Goal: Transaction & Acquisition: Purchase product/service

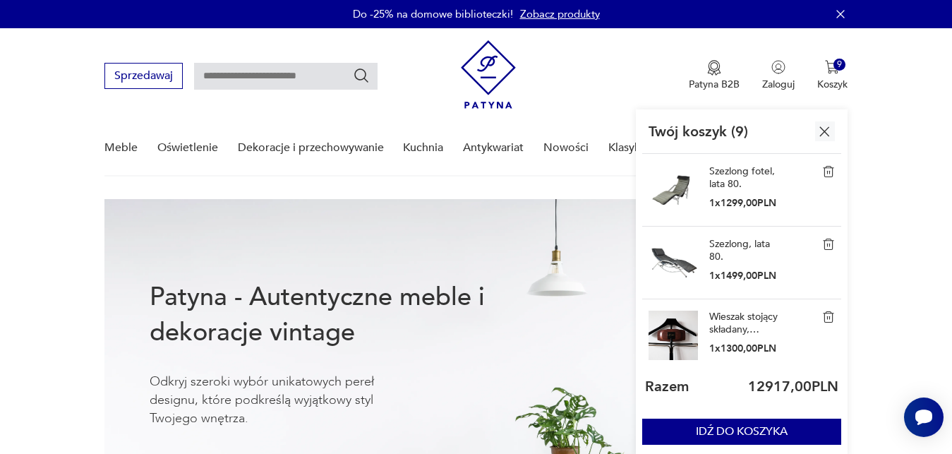
click at [823, 131] on img "button" at bounding box center [824, 132] width 18 height 18
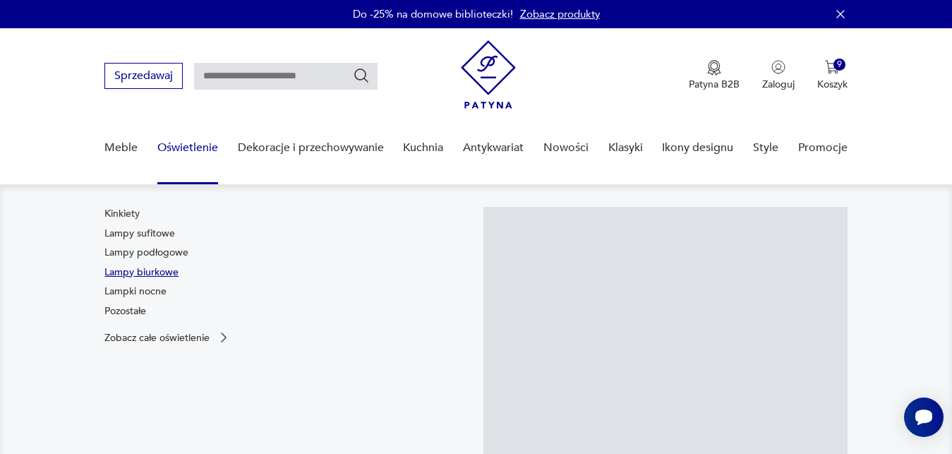
click at [155, 268] on link "Lampy biurkowe" at bounding box center [141, 272] width 74 height 14
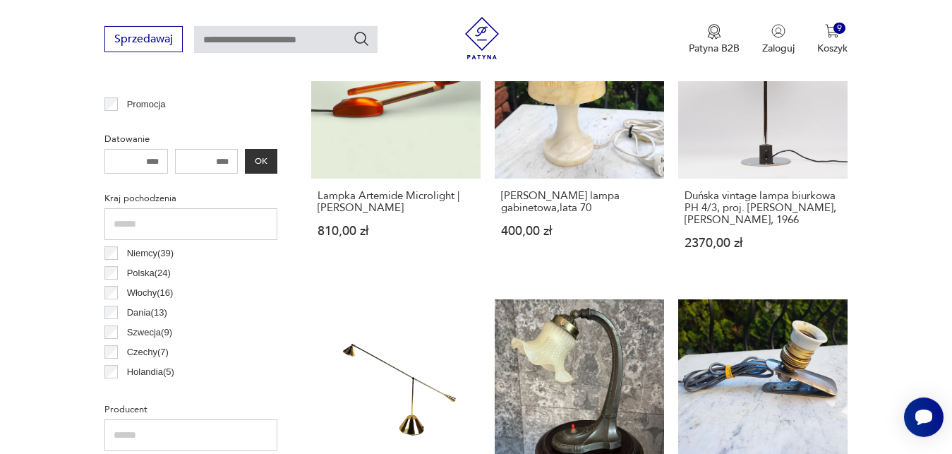
scroll to position [910, 0]
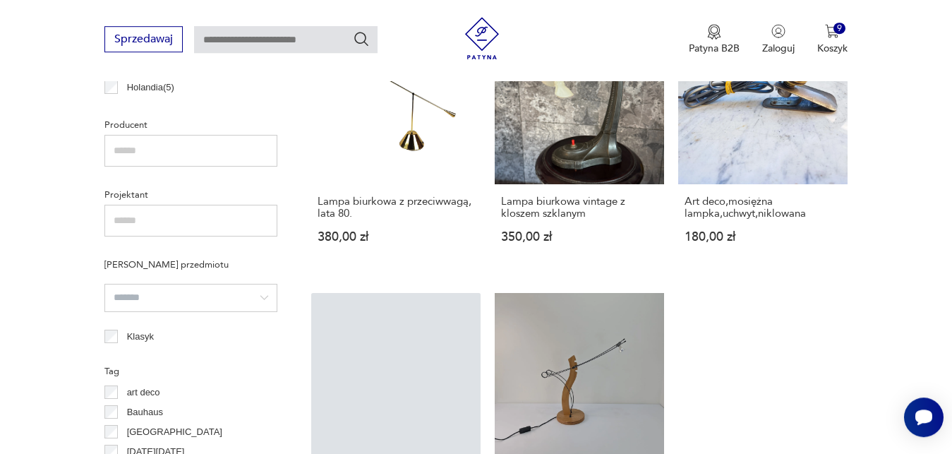
drag, startPoint x: 947, startPoint y: 119, endPoint x: 948, endPoint y: 177, distance: 57.8
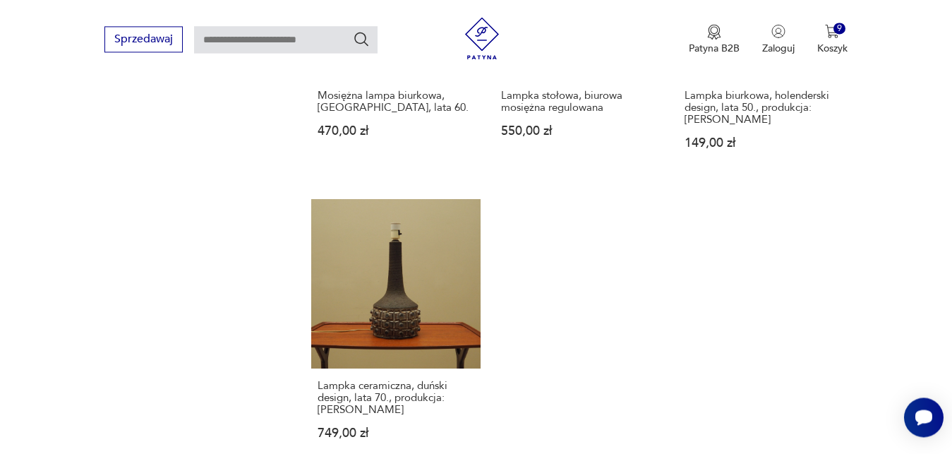
scroll to position [2052, 0]
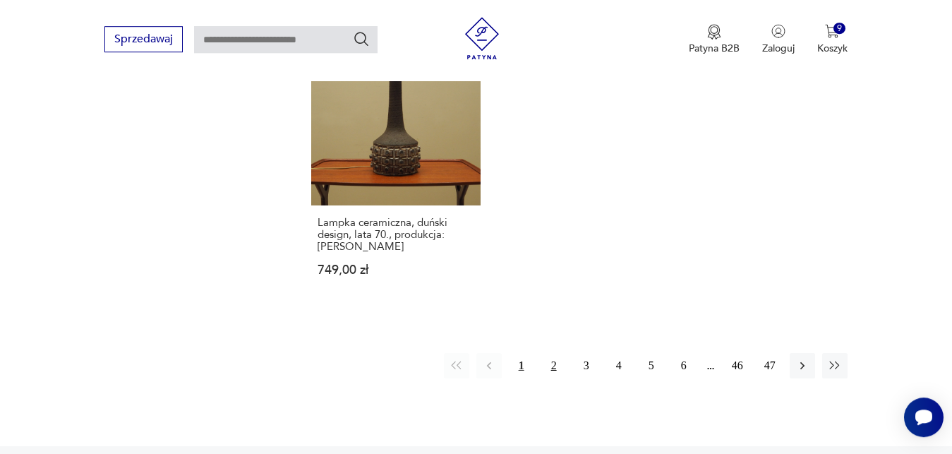
click at [547, 353] on button "2" at bounding box center [553, 365] width 25 height 25
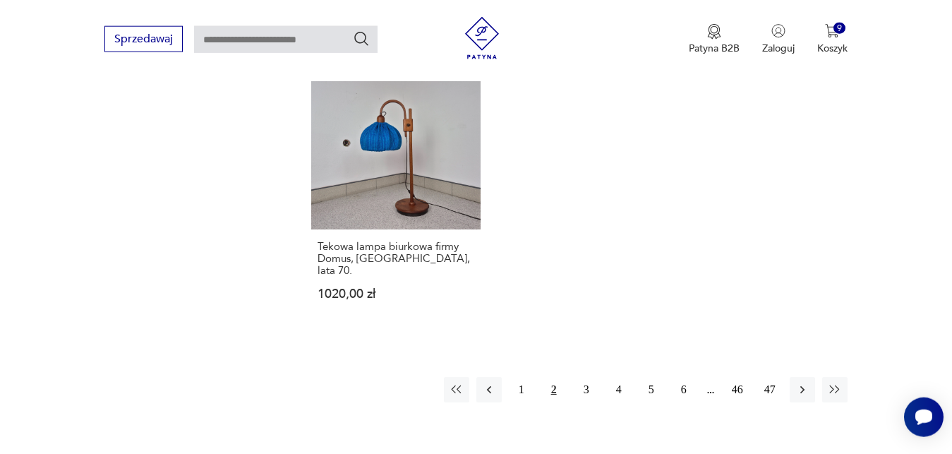
scroll to position [2078, 0]
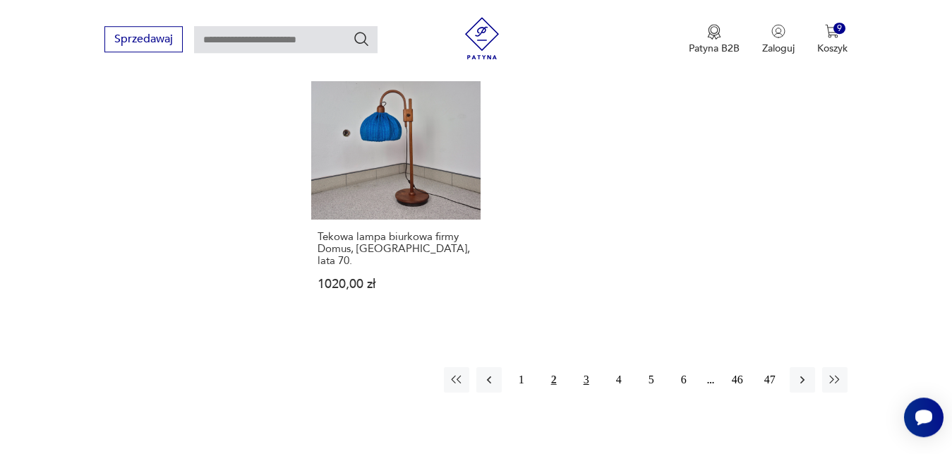
click at [580, 367] on button "3" at bounding box center [585, 379] width 25 height 25
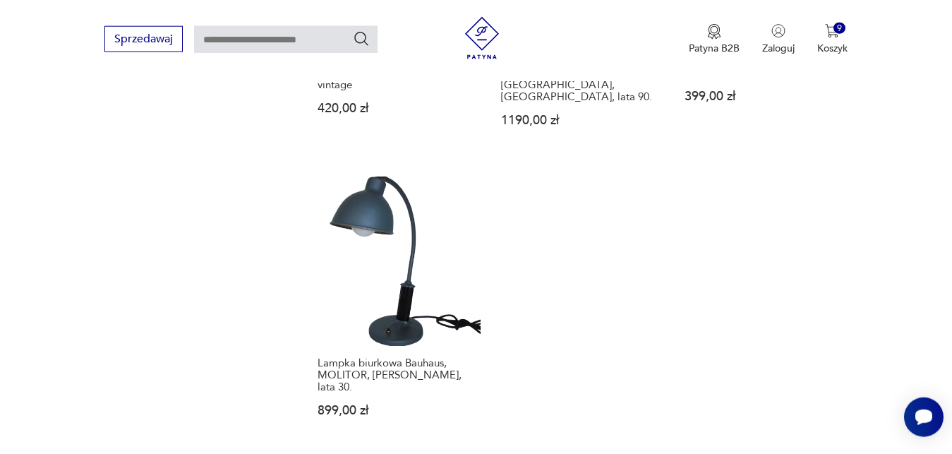
scroll to position [2060, 0]
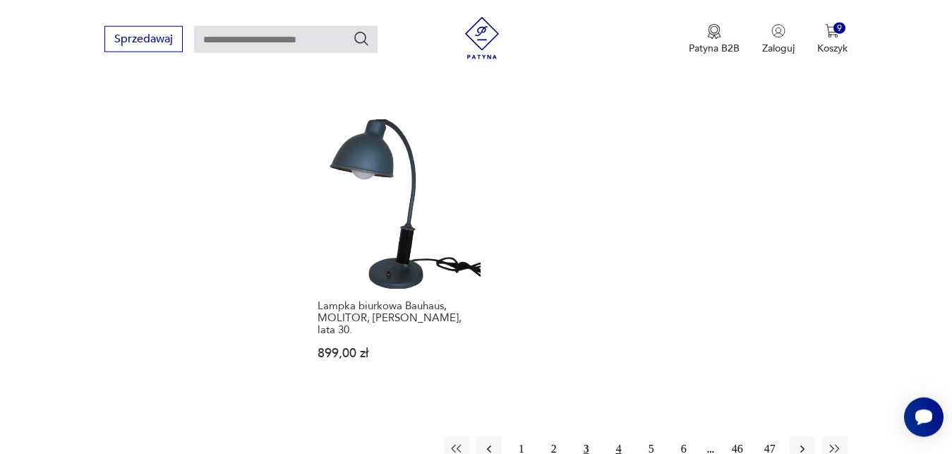
click at [619, 436] on button "4" at bounding box center [618, 448] width 25 height 25
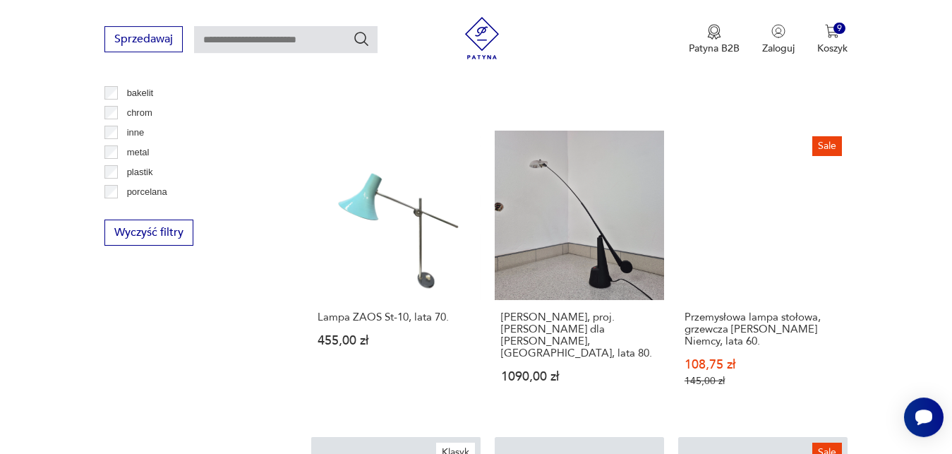
scroll to position [1682, 0]
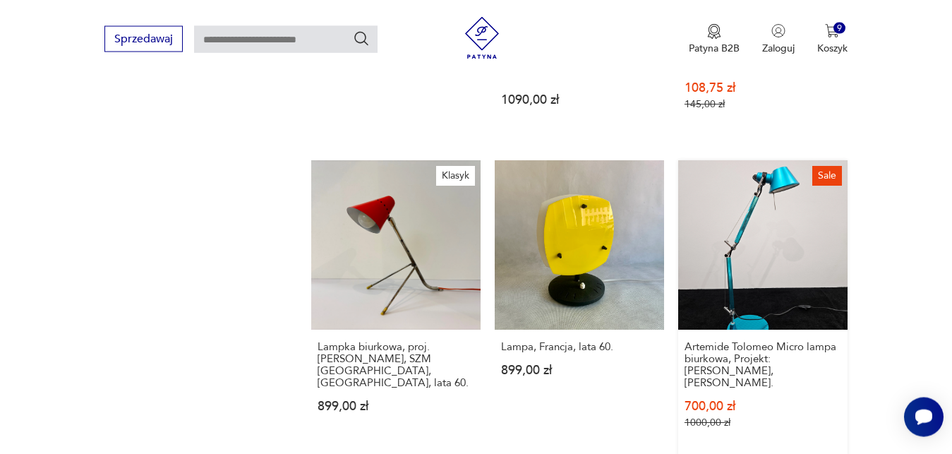
click at [759, 216] on link "Sale Artemide Tolomeo Micro lampa biurkowa, Projekt: [PERSON_NAME], [PERSON_NAM…" at bounding box center [762, 308] width 169 height 296
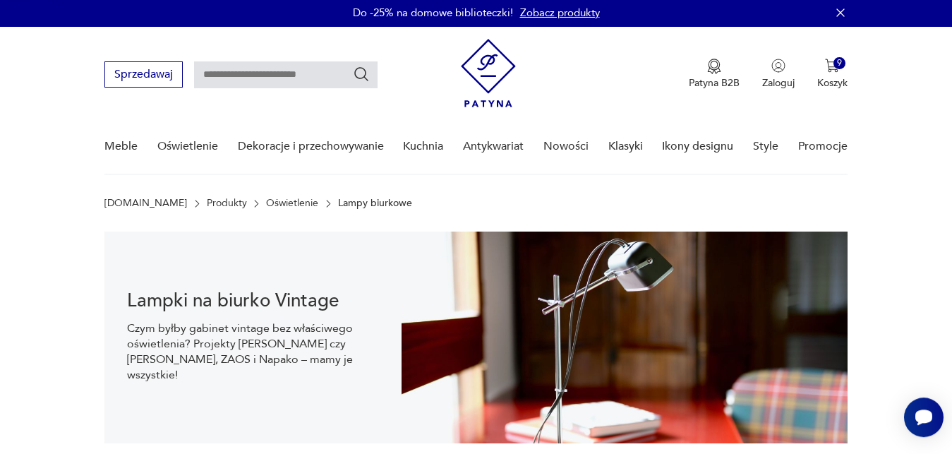
scroll to position [0, 0]
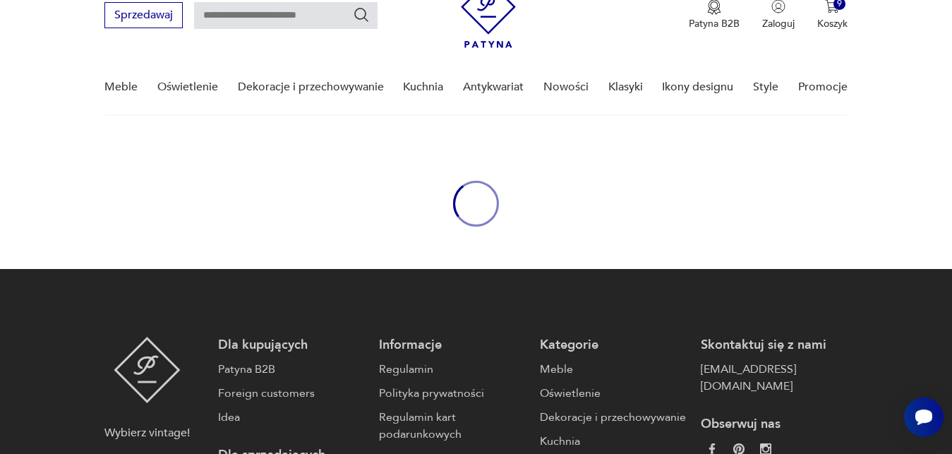
scroll to position [72, 0]
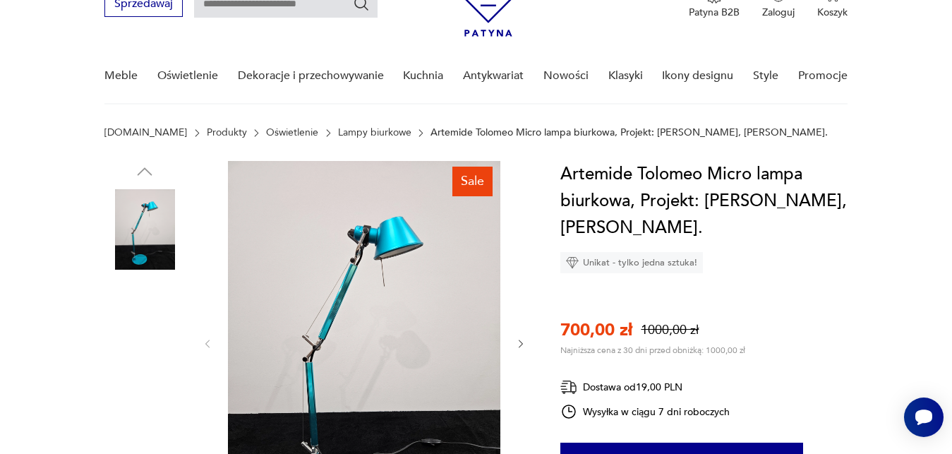
click at [363, 287] on img at bounding box center [364, 342] width 272 height 363
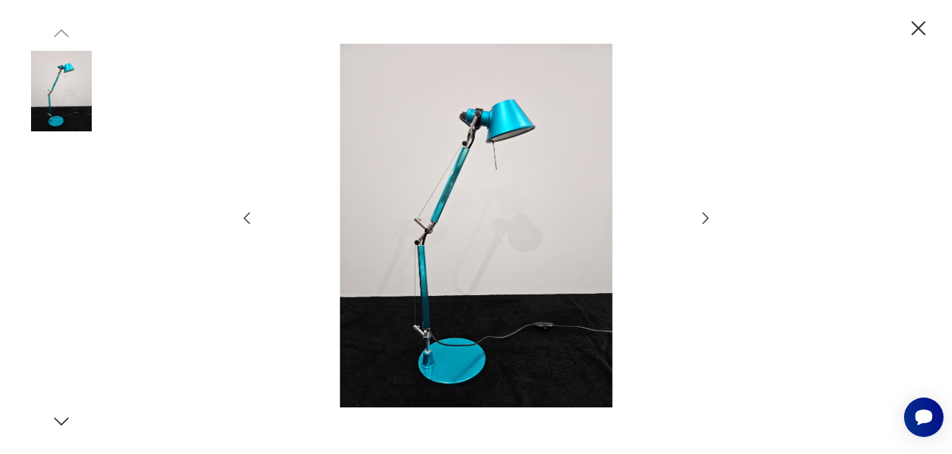
scroll to position [144, 0]
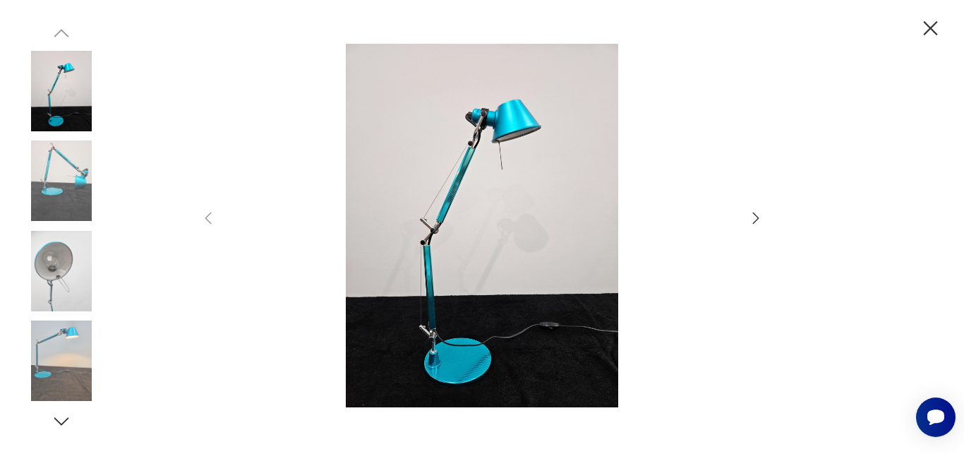
click at [450, 208] on img at bounding box center [482, 225] width 502 height 363
click at [758, 217] on icon "button" at bounding box center [755, 218] width 17 height 17
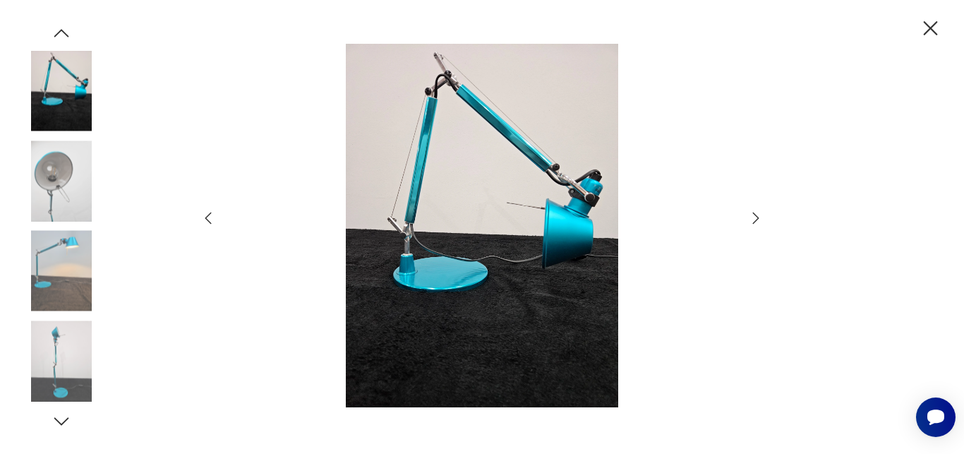
click at [758, 217] on icon "button" at bounding box center [755, 218] width 17 height 17
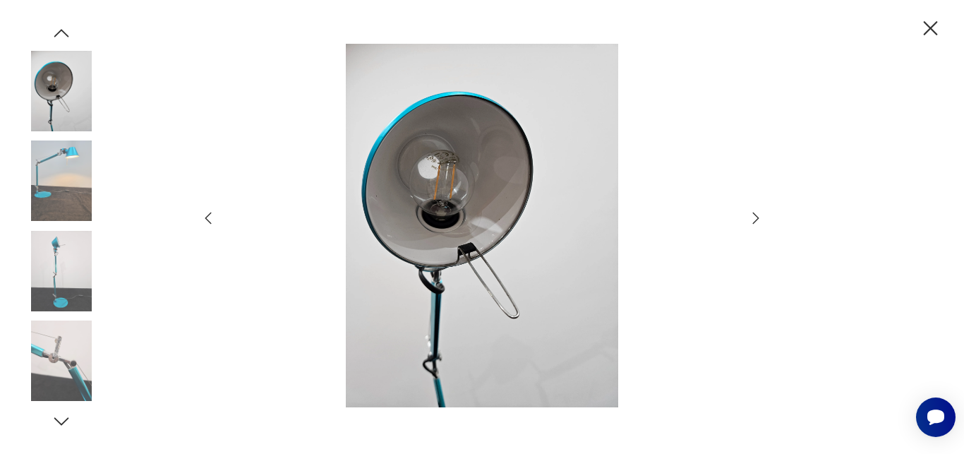
click at [758, 217] on icon "button" at bounding box center [755, 218] width 17 height 17
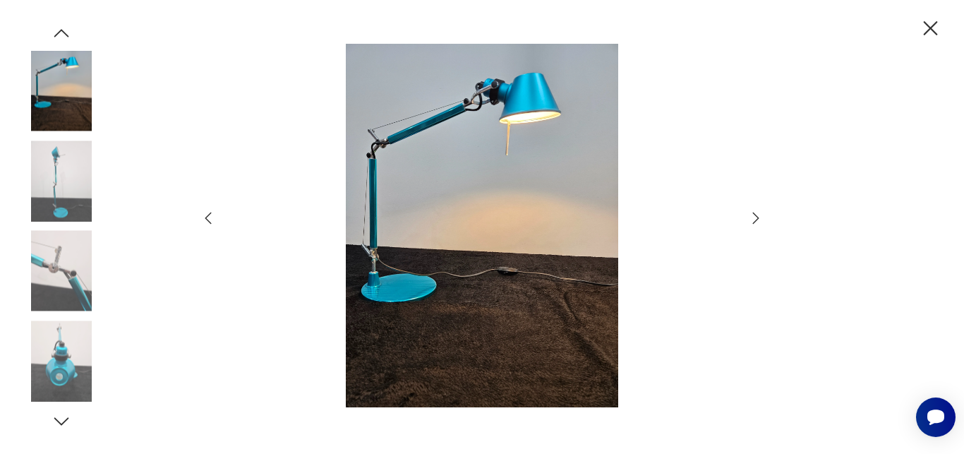
click at [758, 217] on icon "button" at bounding box center [755, 218] width 17 height 17
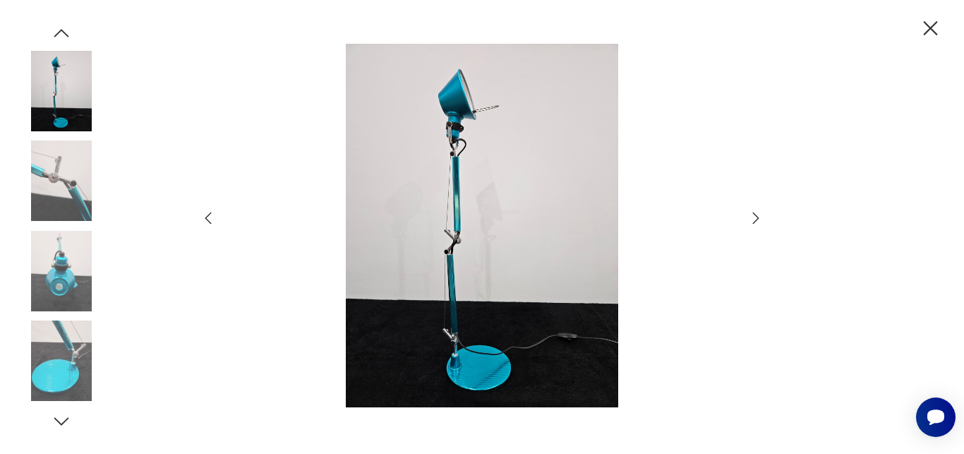
click at [758, 217] on icon "button" at bounding box center [755, 218] width 17 height 17
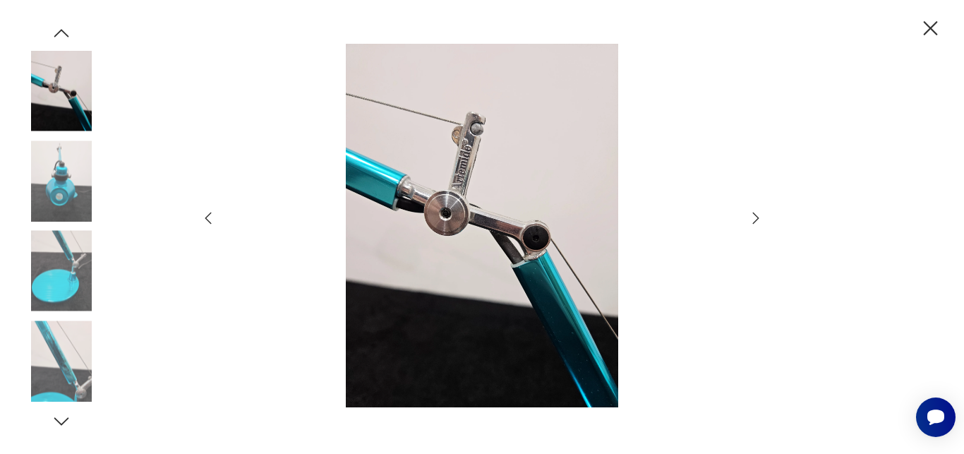
click at [758, 217] on icon "button" at bounding box center [755, 218] width 17 height 17
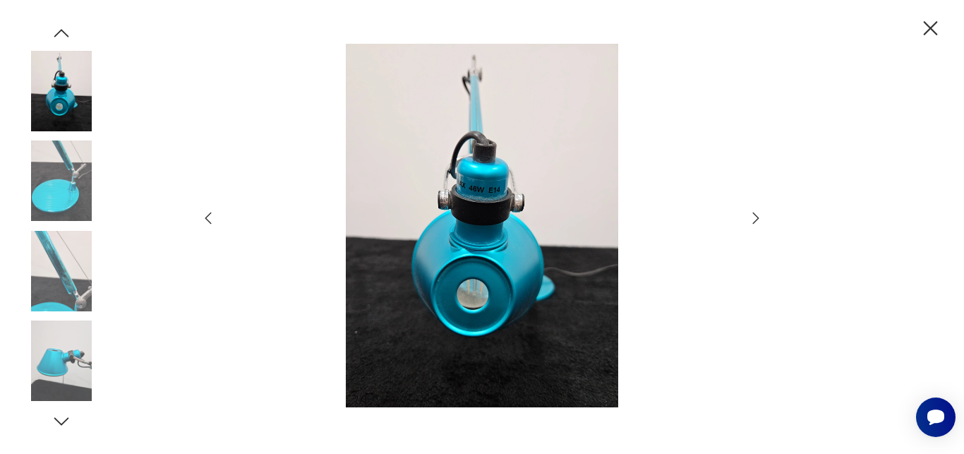
click at [758, 217] on icon "button" at bounding box center [755, 218] width 17 height 17
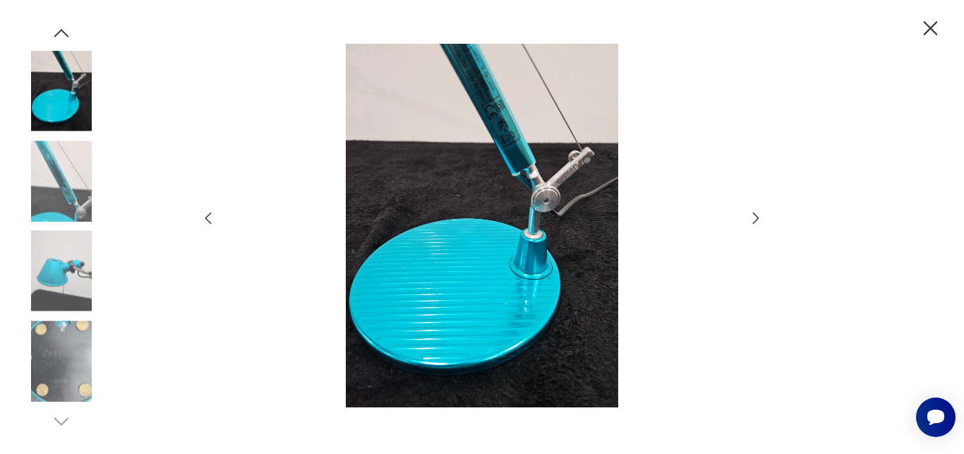
click at [758, 217] on icon "button" at bounding box center [755, 218] width 17 height 17
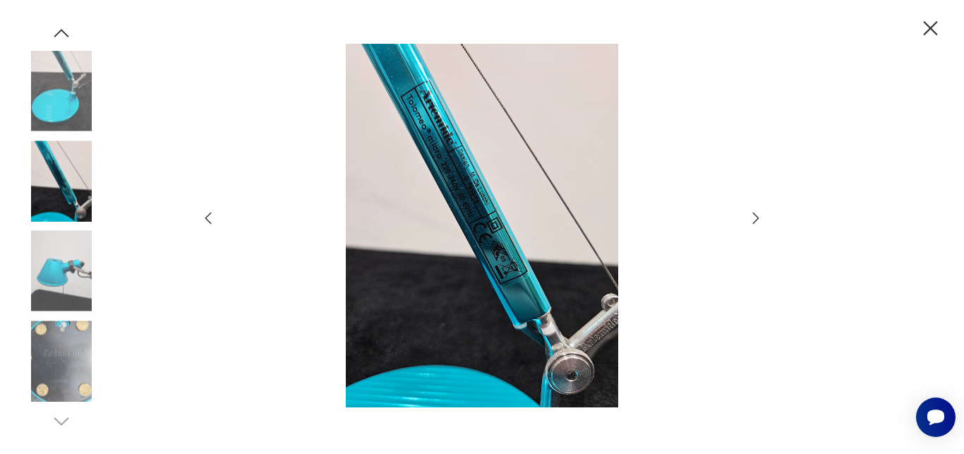
click at [758, 217] on icon "button" at bounding box center [755, 218] width 17 height 17
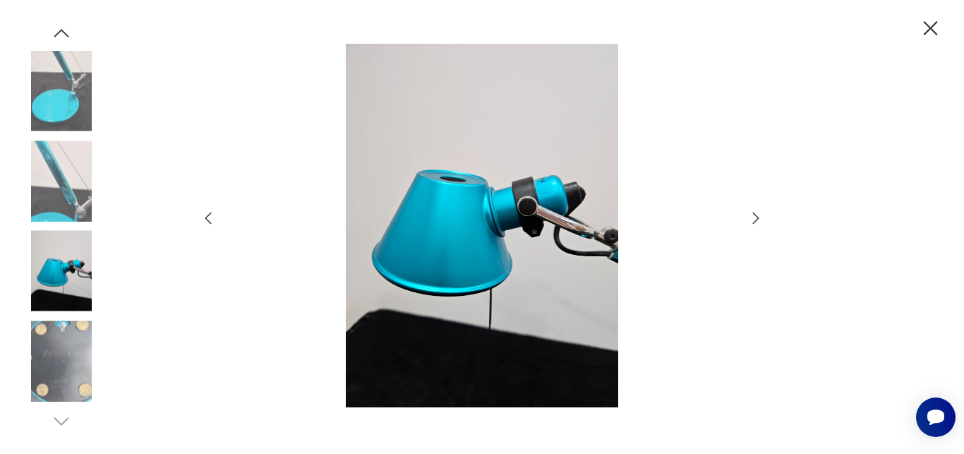
click at [929, 28] on icon "button" at bounding box center [930, 28] width 14 height 14
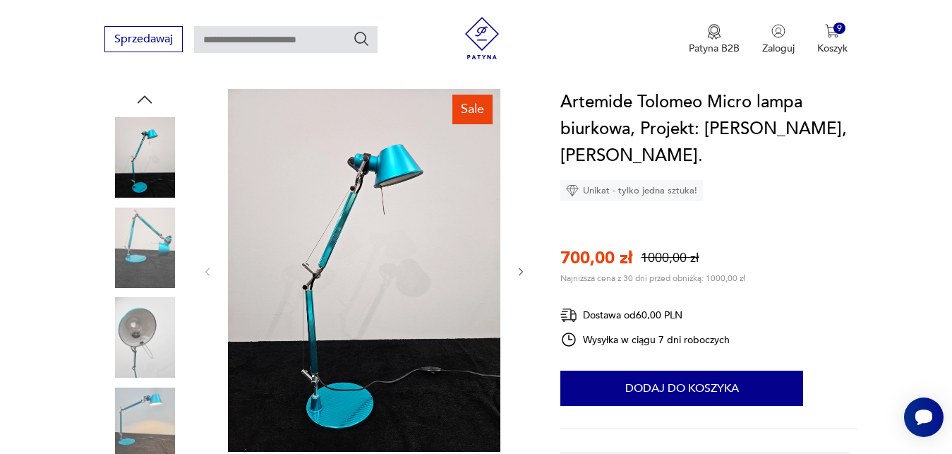
scroll to position [216, 0]
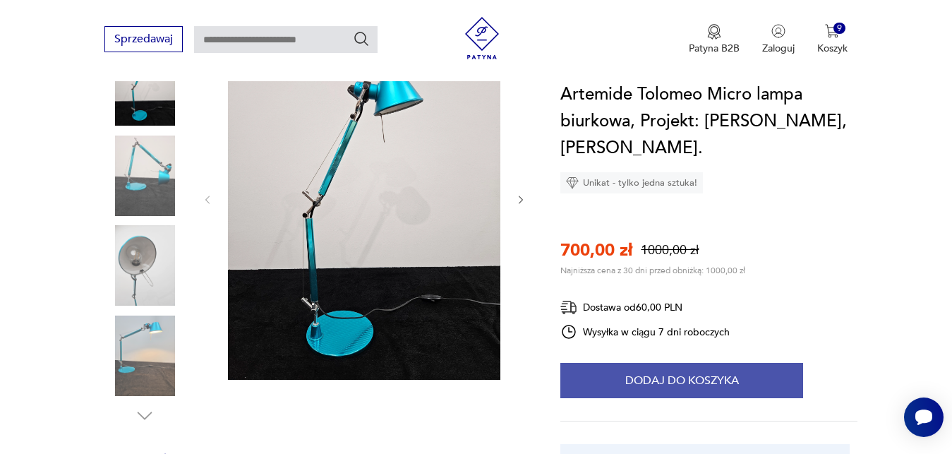
click at [673, 376] on button "Dodaj do koszyka" at bounding box center [681, 380] width 243 height 35
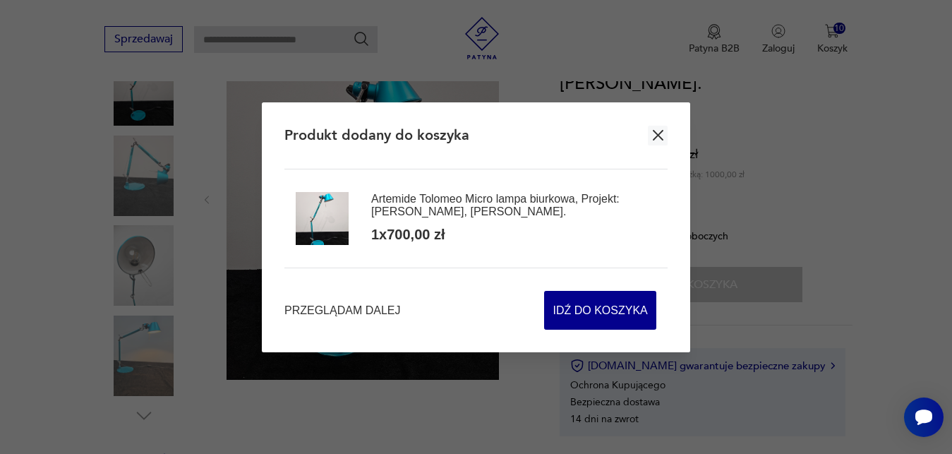
click at [655, 131] on icon "button" at bounding box center [658, 135] width 18 height 18
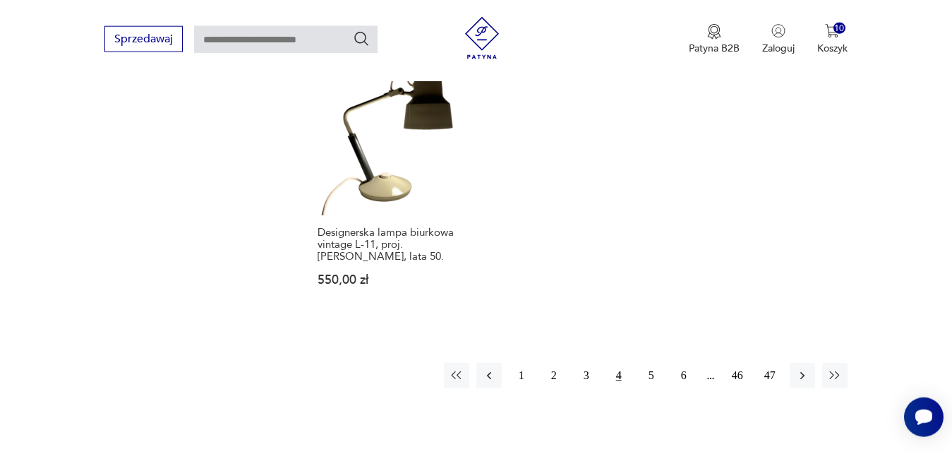
scroll to position [2196, 0]
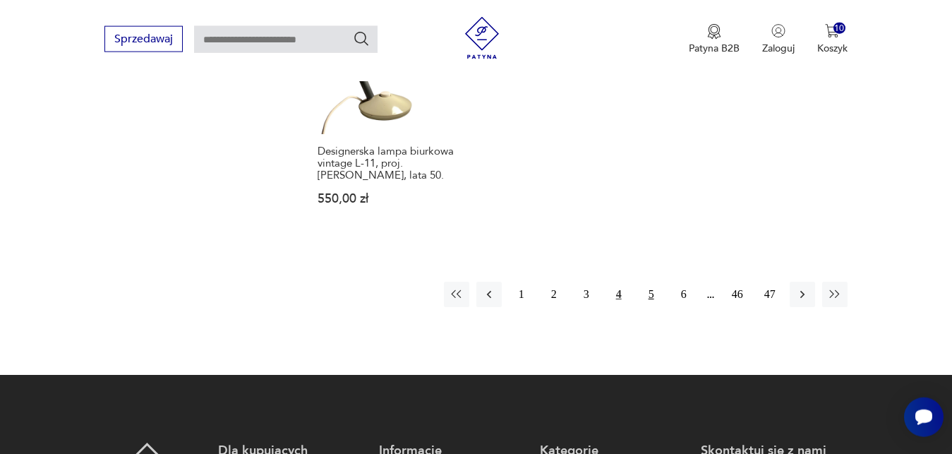
click at [653, 281] on button "5" at bounding box center [650, 293] width 25 height 25
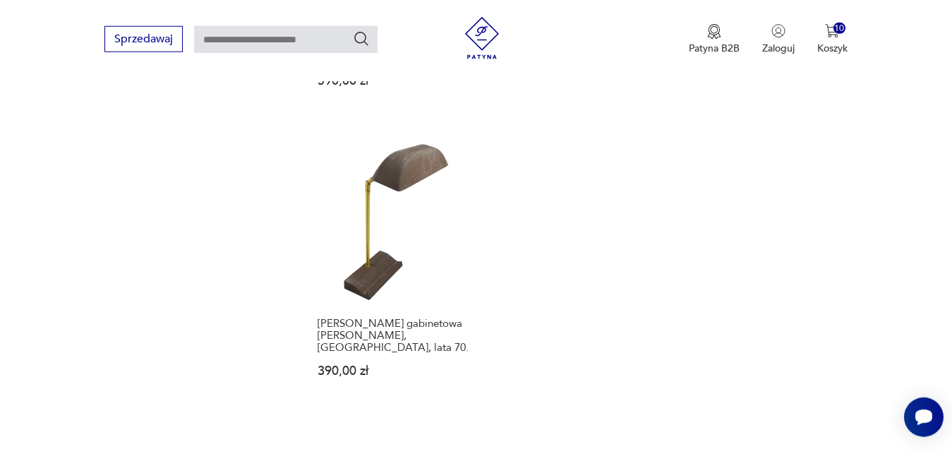
scroll to position [1992, 0]
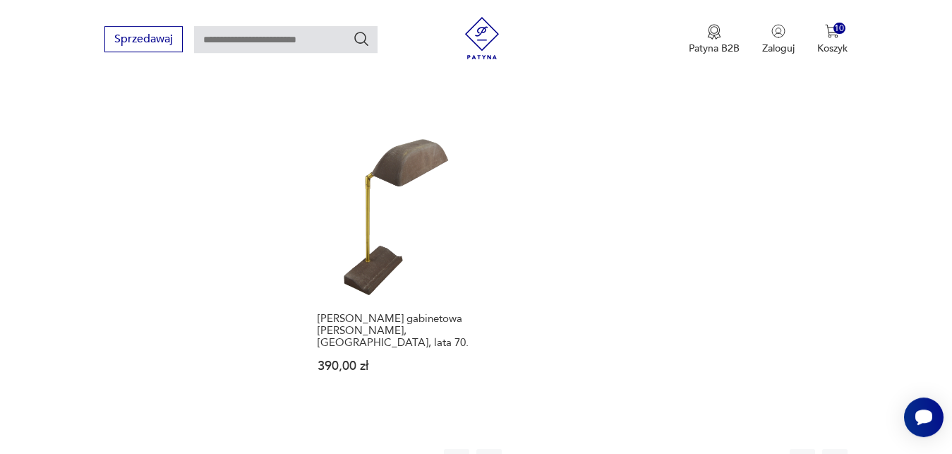
click at [685, 449] on button "6" at bounding box center [683, 461] width 25 height 25
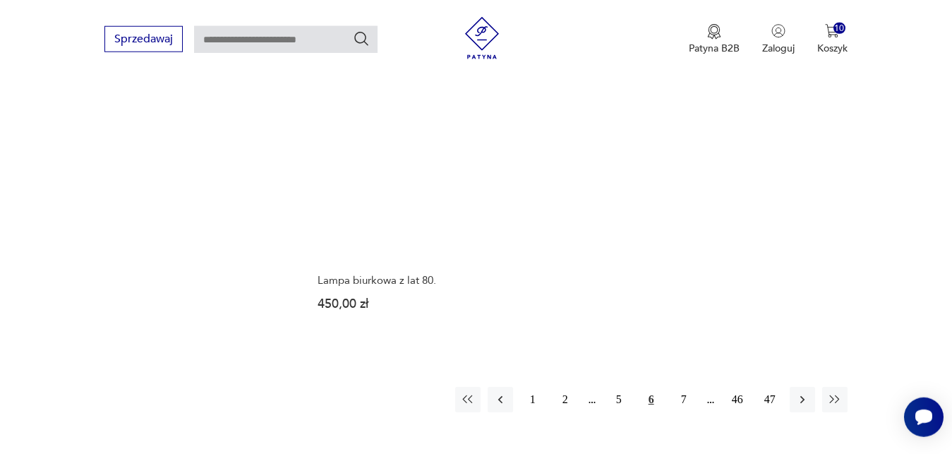
scroll to position [2074, 0]
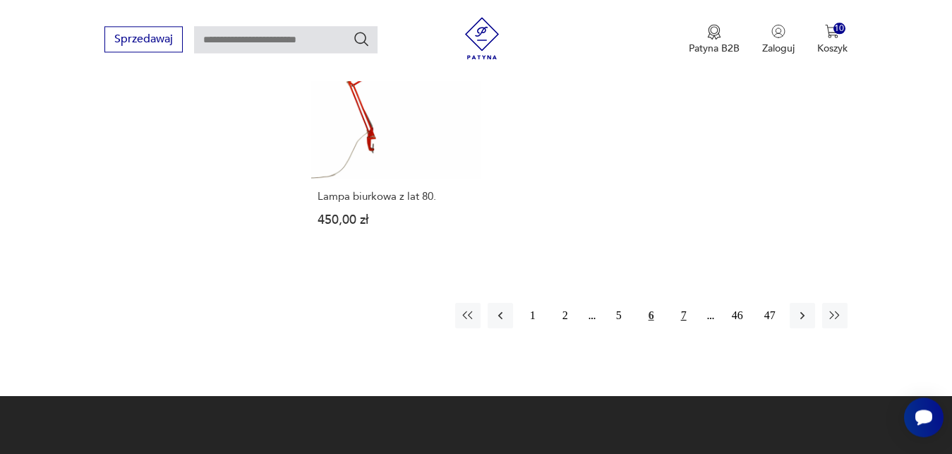
click at [684, 303] on button "7" at bounding box center [683, 315] width 25 height 25
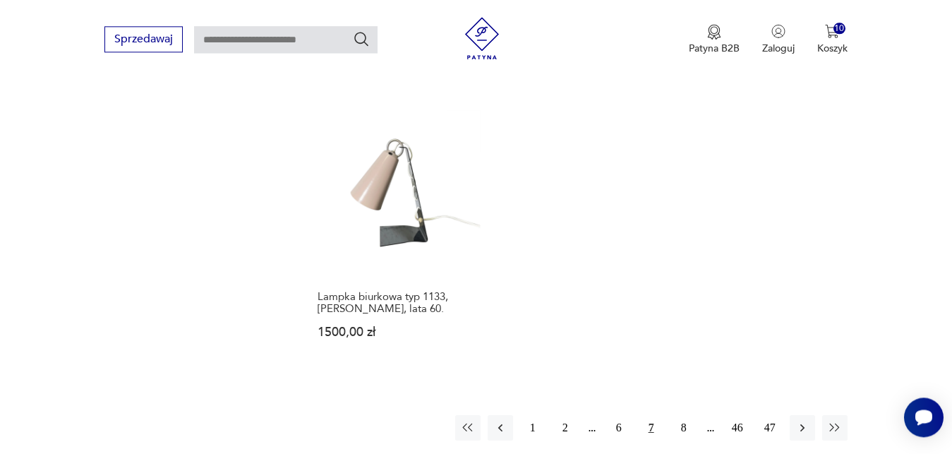
scroll to position [2031, 0]
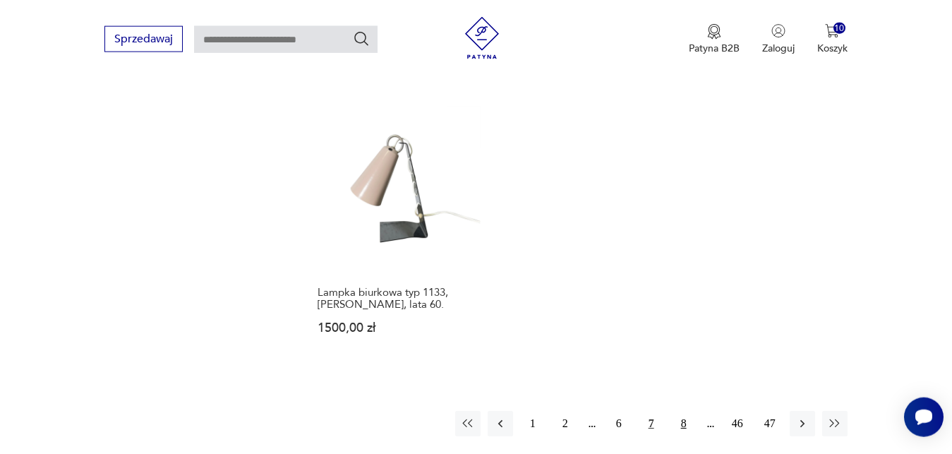
click at [679, 411] on button "8" at bounding box center [683, 423] width 25 height 25
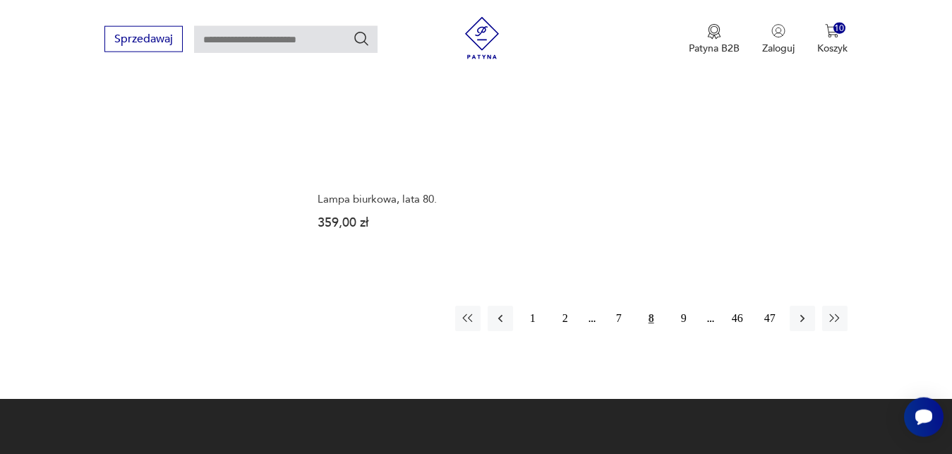
scroll to position [2101, 0]
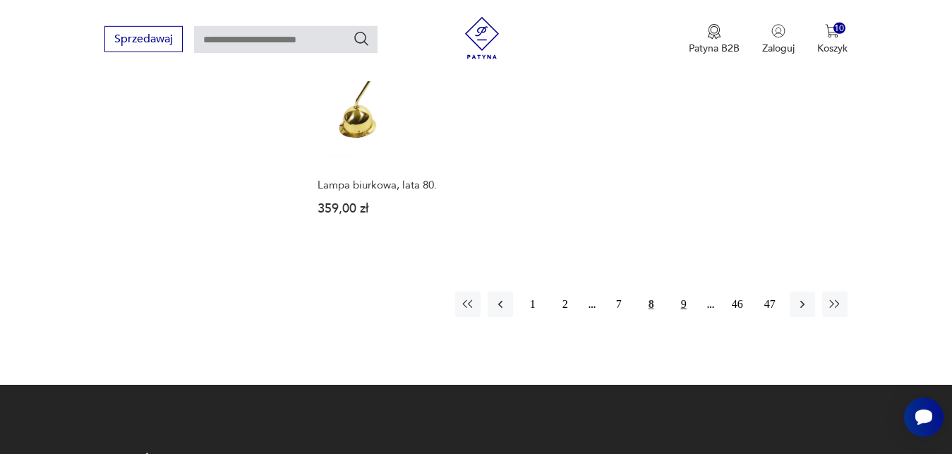
click at [684, 291] on button "9" at bounding box center [683, 303] width 25 height 25
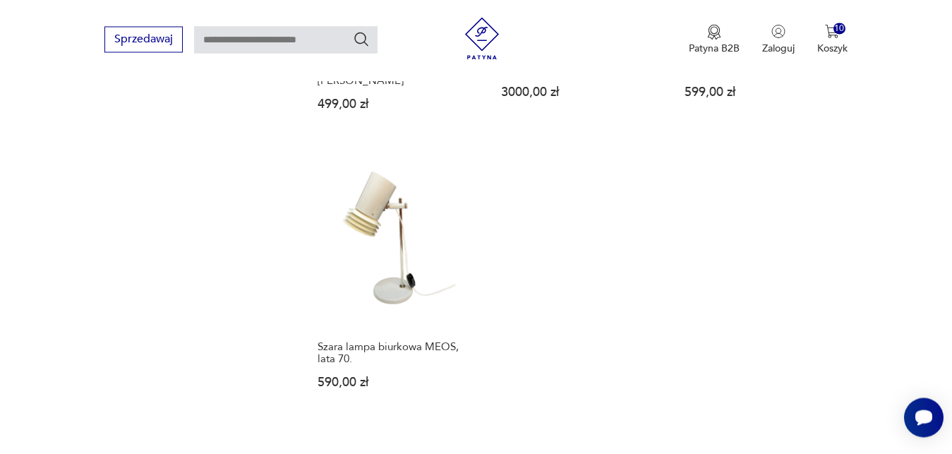
scroll to position [1991, 0]
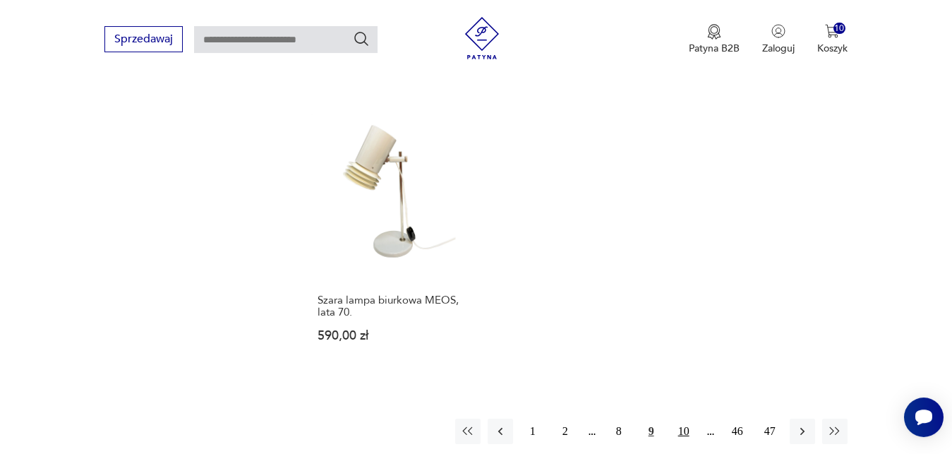
click at [687, 418] on button "10" at bounding box center [683, 430] width 25 height 25
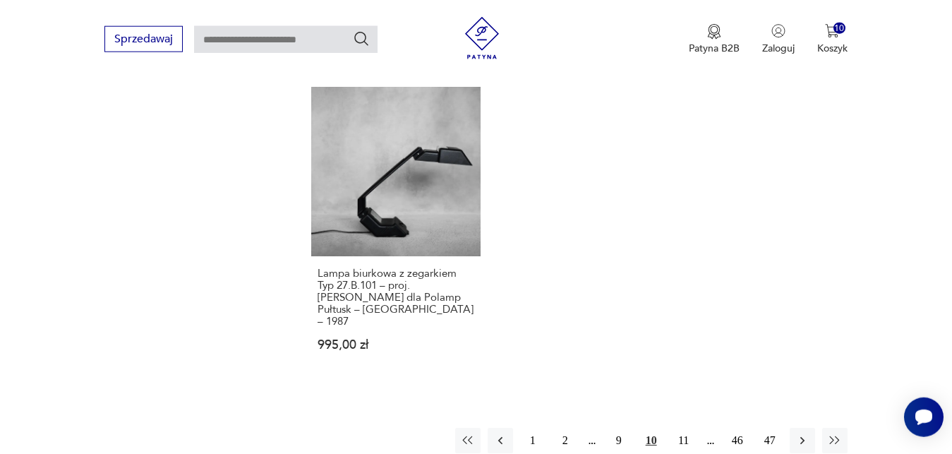
scroll to position [2054, 0]
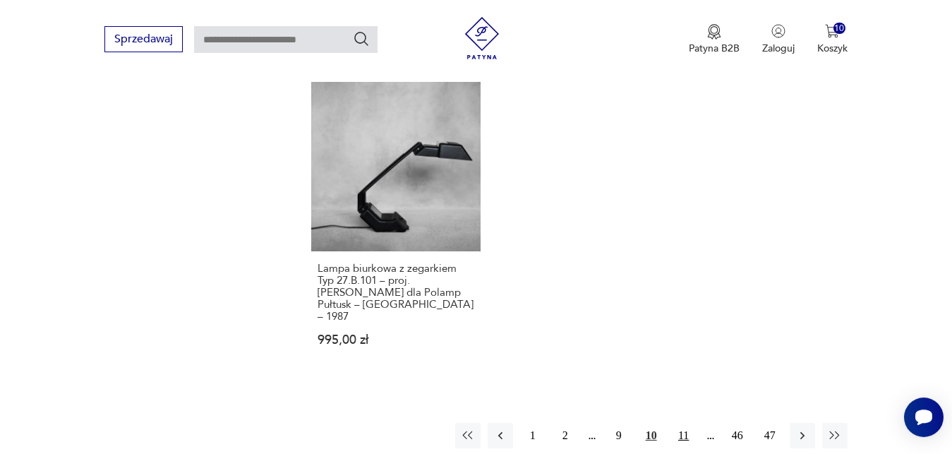
click at [684, 423] on button "11" at bounding box center [683, 435] width 25 height 25
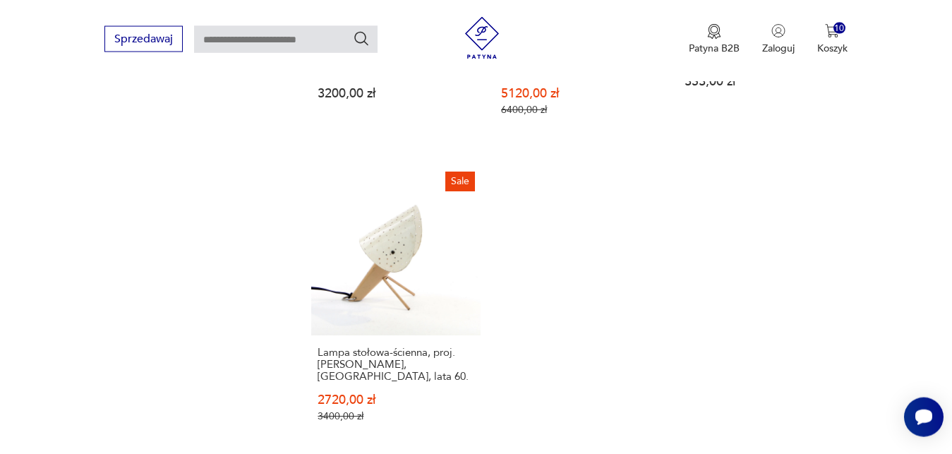
scroll to position [2017, 0]
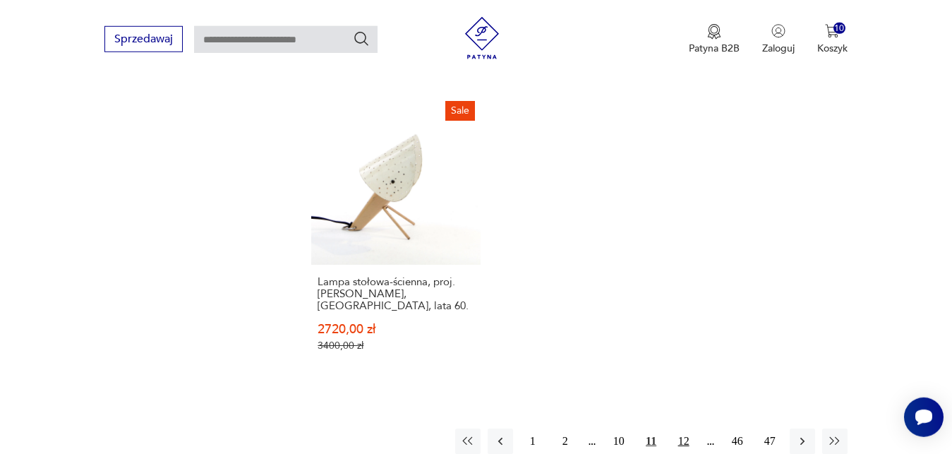
click at [688, 428] on button "12" at bounding box center [683, 440] width 25 height 25
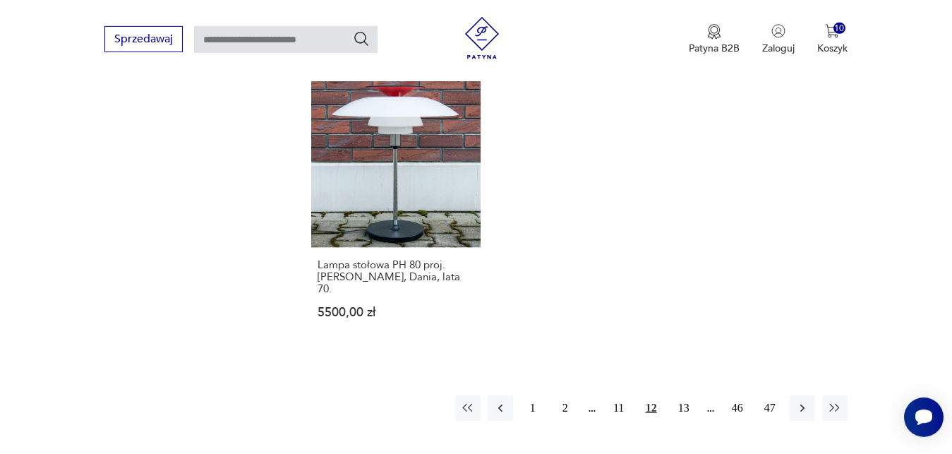
scroll to position [2099, 0]
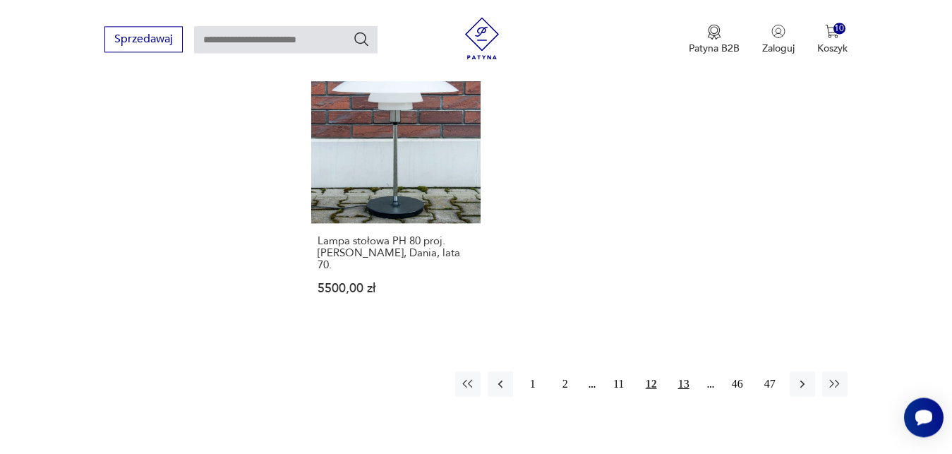
click at [688, 371] on button "13" at bounding box center [683, 383] width 25 height 25
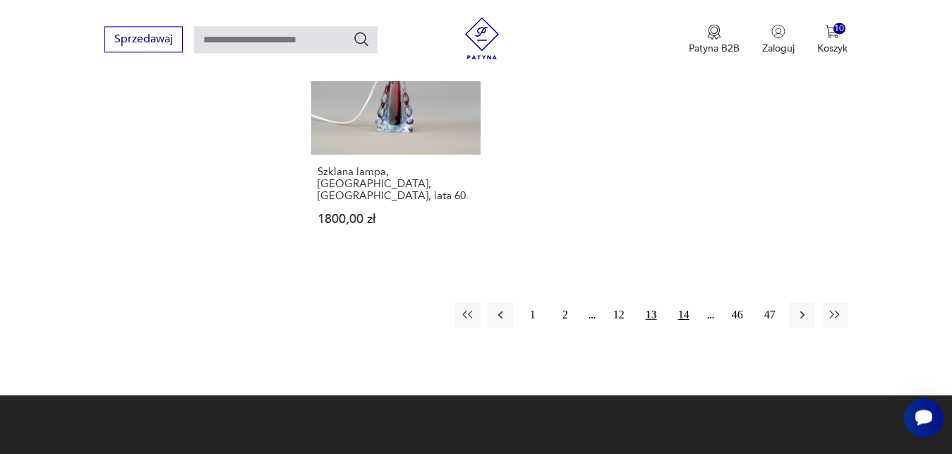
click at [684, 302] on button "14" at bounding box center [683, 314] width 25 height 25
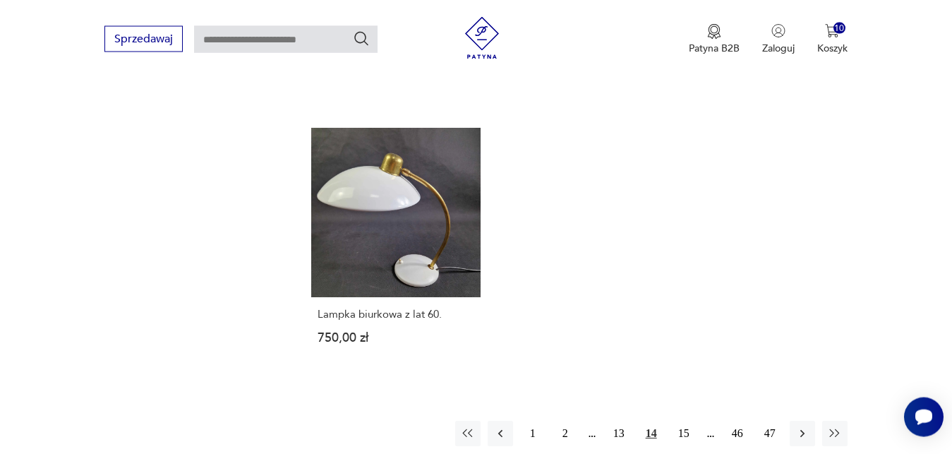
scroll to position [1961, 0]
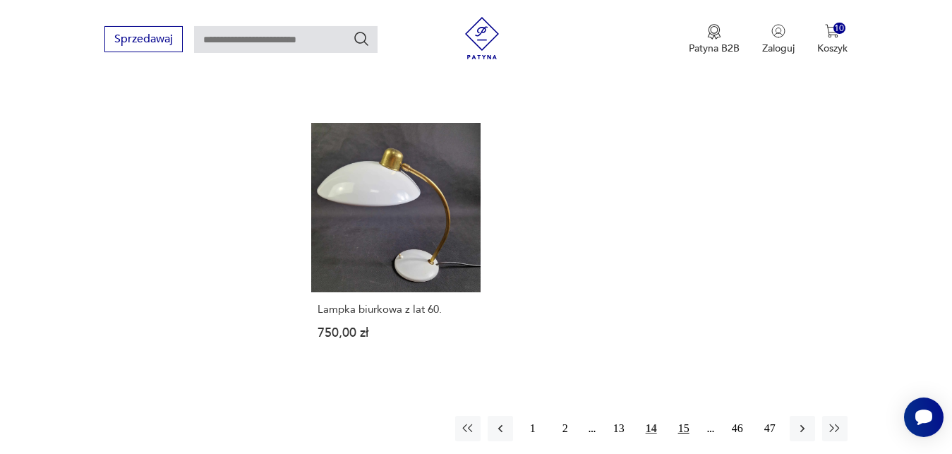
click at [684, 415] on button "15" at bounding box center [683, 427] width 25 height 25
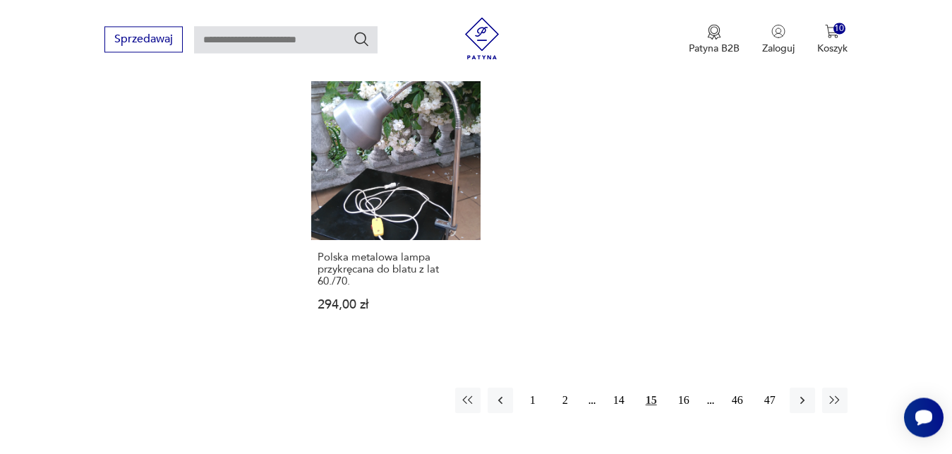
scroll to position [2010, 0]
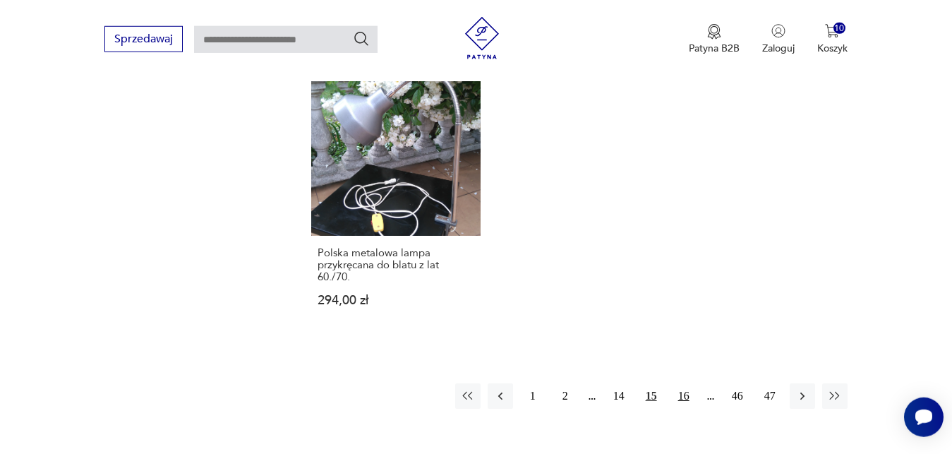
click at [681, 393] on button "16" at bounding box center [683, 395] width 25 height 25
